Goal: Navigation & Orientation: Go to known website

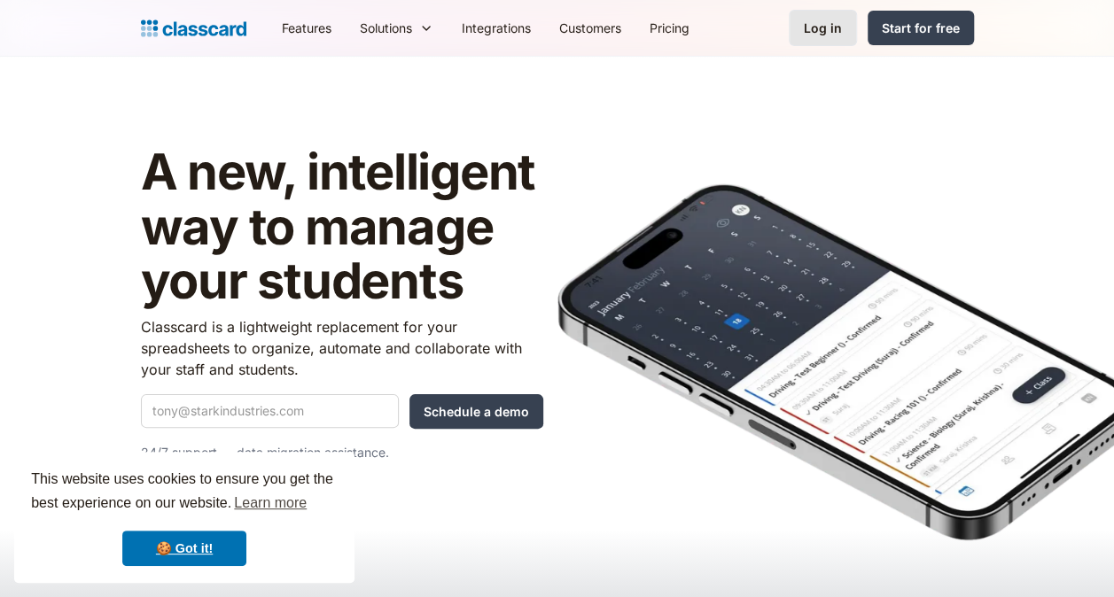
click at [808, 32] on div "Log in" at bounding box center [822, 28] width 38 height 19
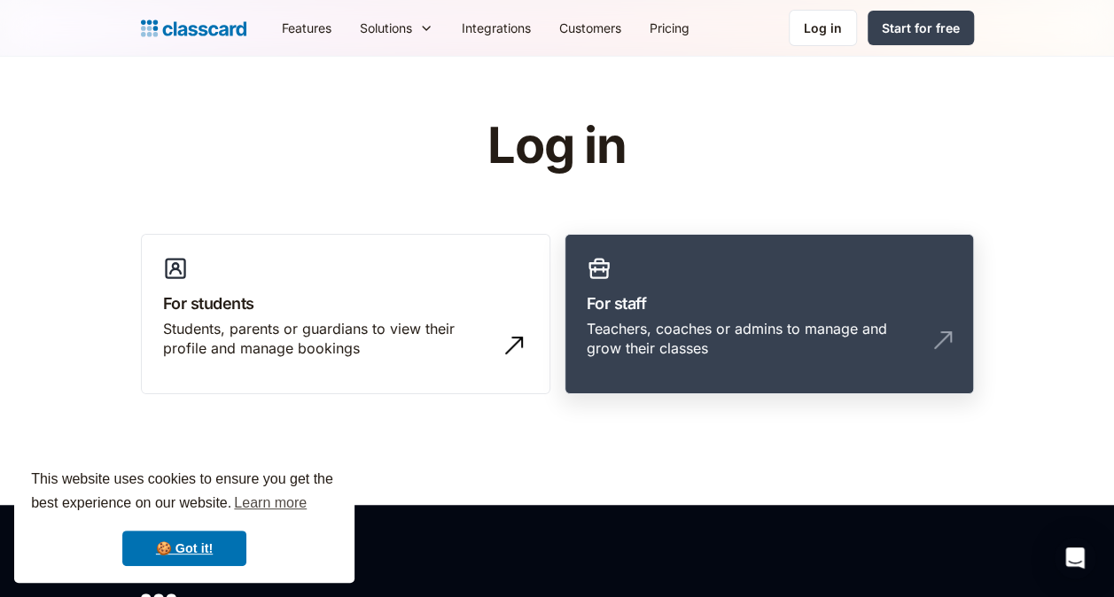
click at [779, 319] on div "Teachers, coaches or admins to manage and grow their classes" at bounding box center [751, 339] width 330 height 40
